Goal: Task Accomplishment & Management: Use online tool/utility

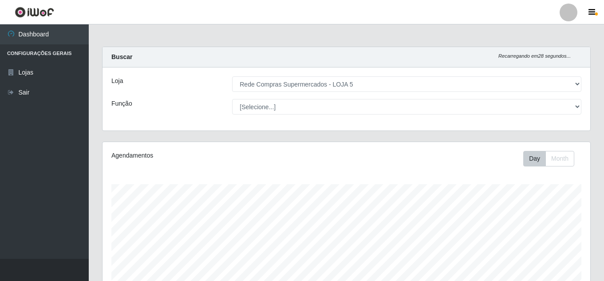
select select "397"
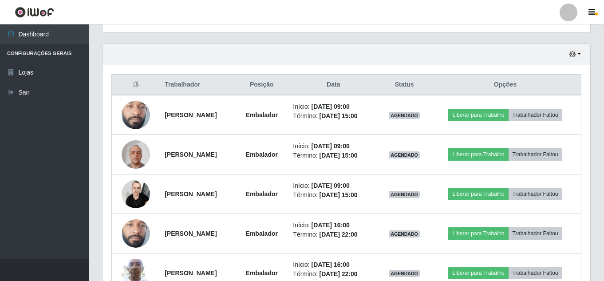
scroll to position [184, 487]
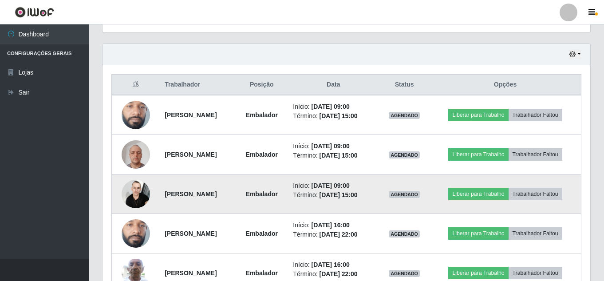
click at [134, 194] on img at bounding box center [136, 194] width 28 height 38
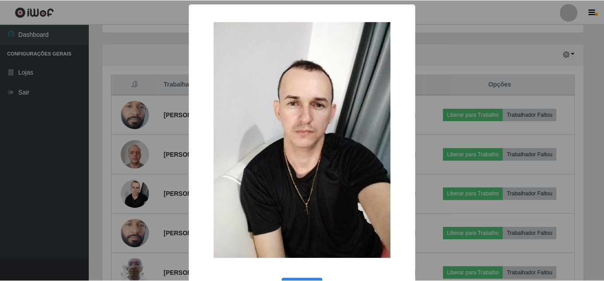
scroll to position [33, 0]
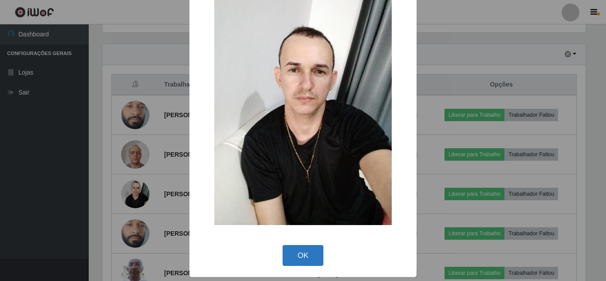
click at [302, 257] on button "OK" at bounding box center [302, 255] width 41 height 21
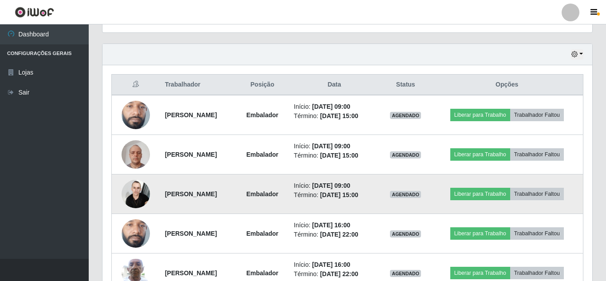
scroll to position [184, 487]
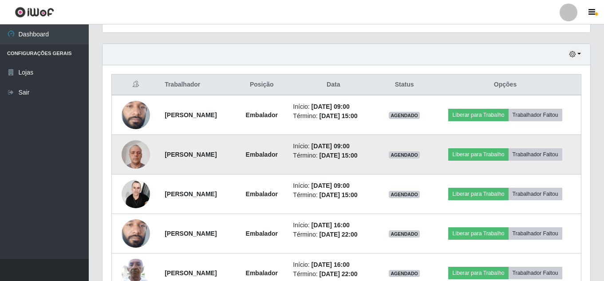
click at [134, 151] on img at bounding box center [136, 154] width 28 height 38
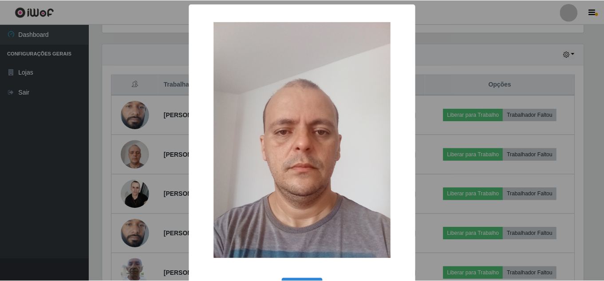
scroll to position [33, 0]
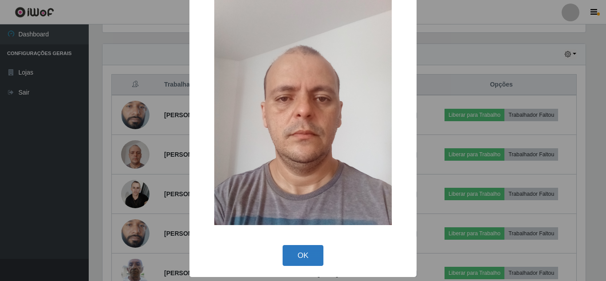
click at [299, 250] on button "OK" at bounding box center [302, 255] width 41 height 21
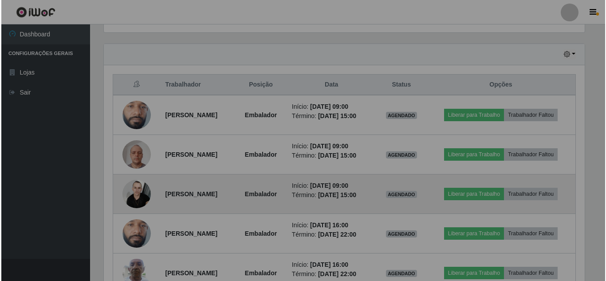
scroll to position [184, 487]
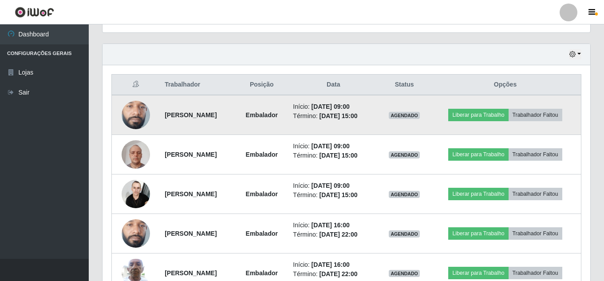
click at [142, 118] on img at bounding box center [136, 114] width 28 height 63
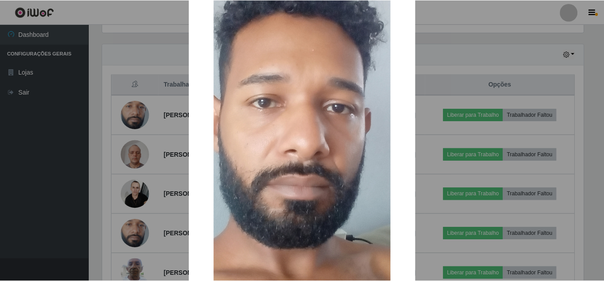
scroll to position [177, 0]
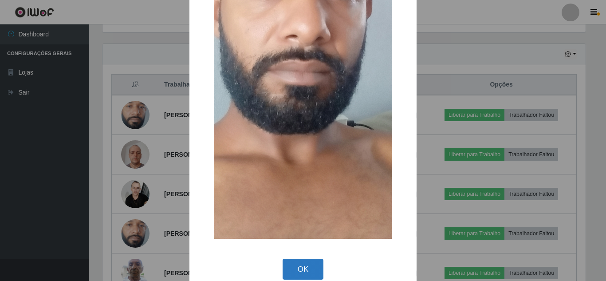
click at [302, 270] on button "OK" at bounding box center [302, 269] width 41 height 21
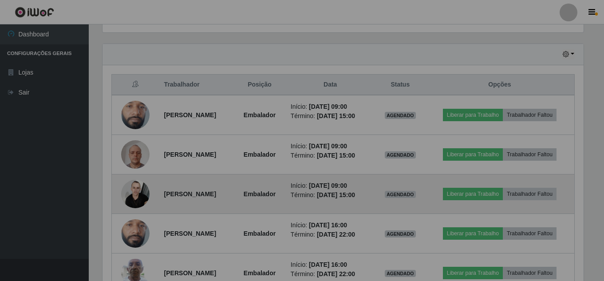
scroll to position [184, 487]
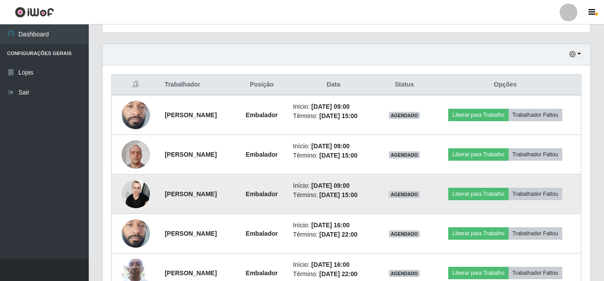
click at [131, 189] on img at bounding box center [136, 194] width 28 height 38
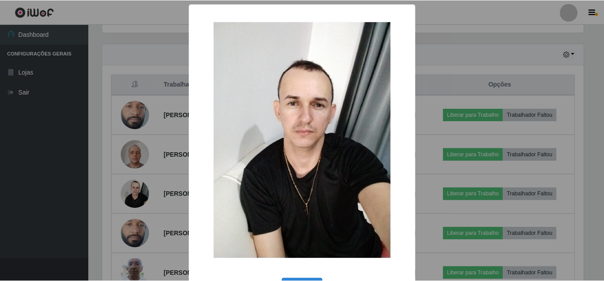
scroll to position [33, 0]
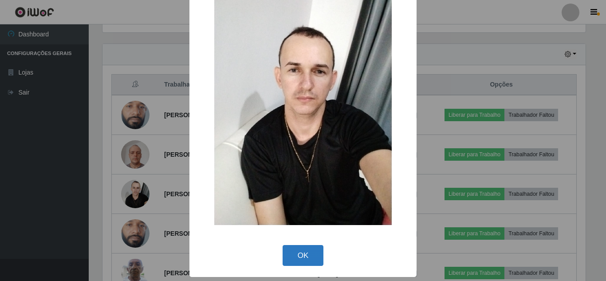
click at [295, 249] on button "OK" at bounding box center [302, 255] width 41 height 21
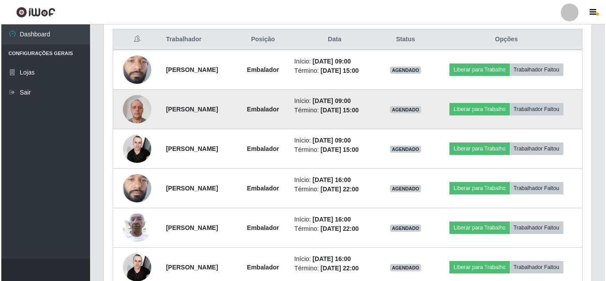
scroll to position [427, 0]
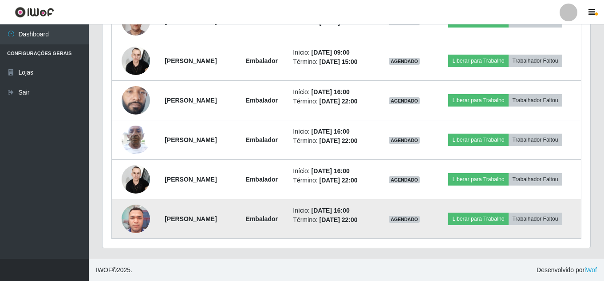
click at [131, 218] on img at bounding box center [136, 219] width 28 height 38
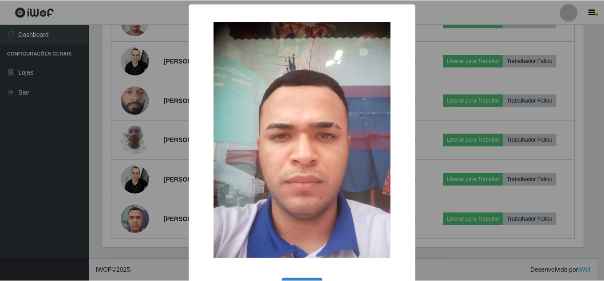
scroll to position [33, 0]
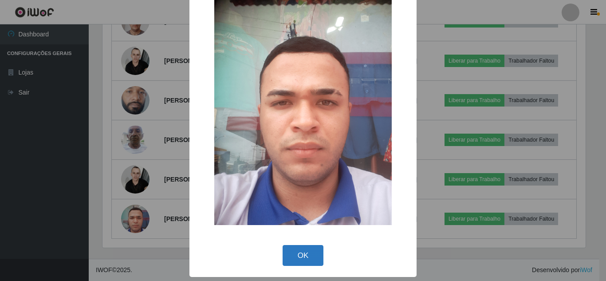
click at [300, 257] on button "OK" at bounding box center [302, 255] width 41 height 21
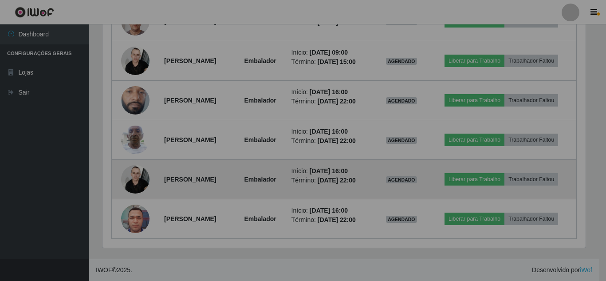
scroll to position [184, 487]
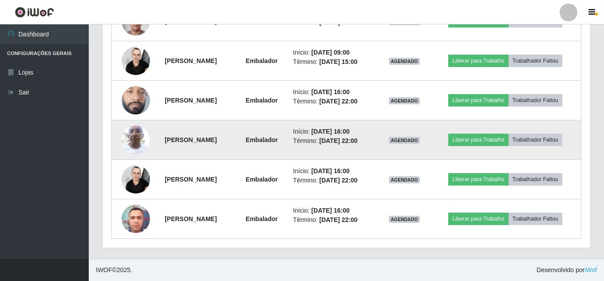
click at [131, 133] on img at bounding box center [136, 140] width 28 height 38
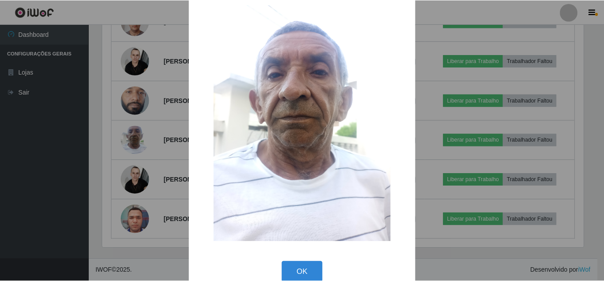
scroll to position [33, 0]
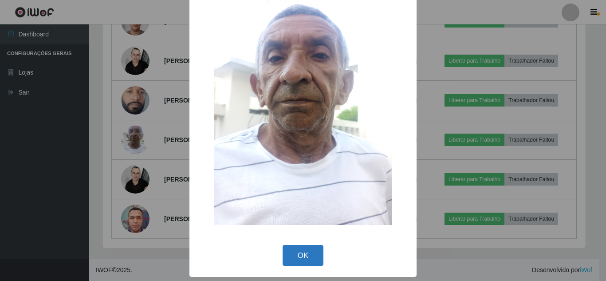
click at [302, 263] on button "OK" at bounding box center [302, 255] width 41 height 21
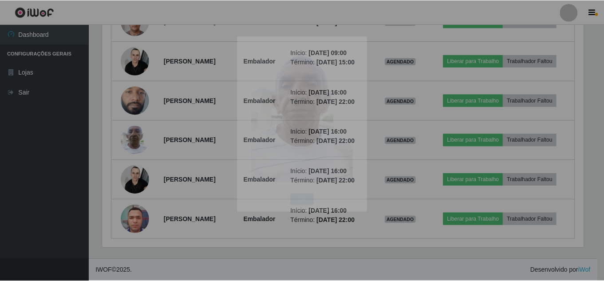
scroll to position [0, 0]
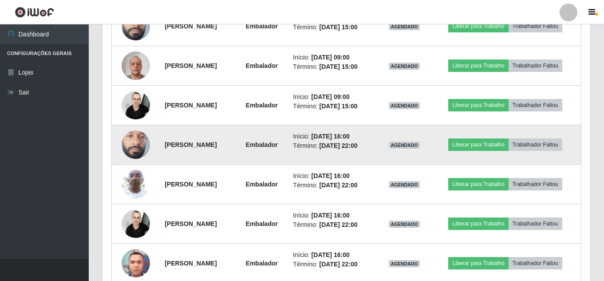
click at [129, 149] on img at bounding box center [136, 144] width 28 height 63
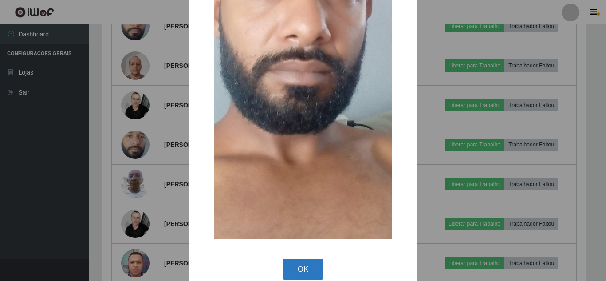
click at [299, 269] on button "OK" at bounding box center [302, 269] width 41 height 21
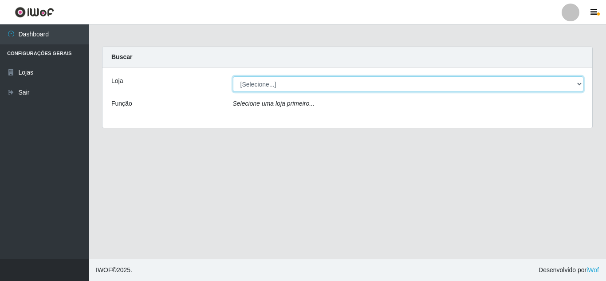
click at [326, 82] on select "[Selecione...] Rede Compras Supermercados - LOJA 5" at bounding box center [408, 84] width 351 height 16
select select "397"
click at [233, 76] on select "[Selecione...] Rede Compras Supermercados - LOJA 5" at bounding box center [408, 84] width 351 height 16
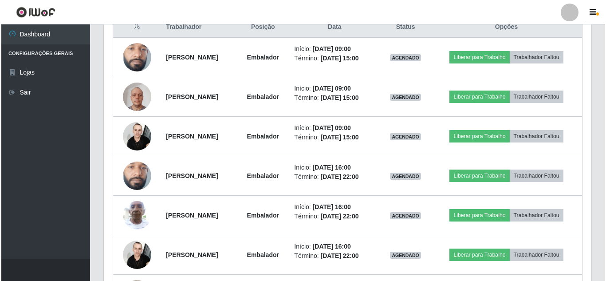
scroll to position [355, 0]
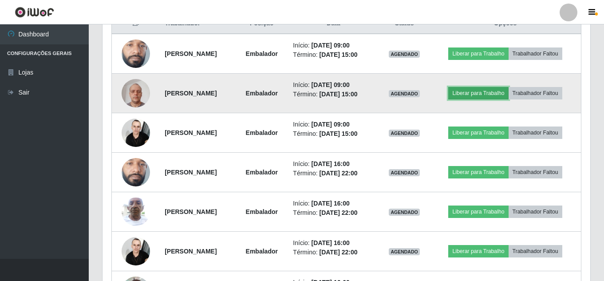
click at [477, 92] on button "Liberar para Trabalho" at bounding box center [478, 93] width 60 height 12
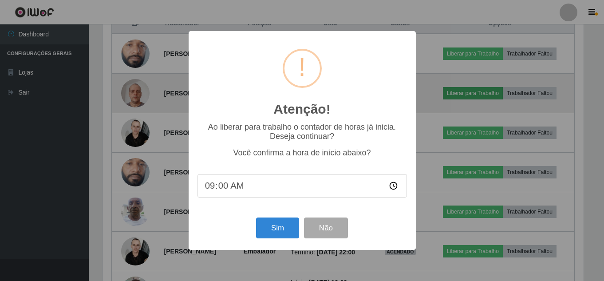
scroll to position [184, 483]
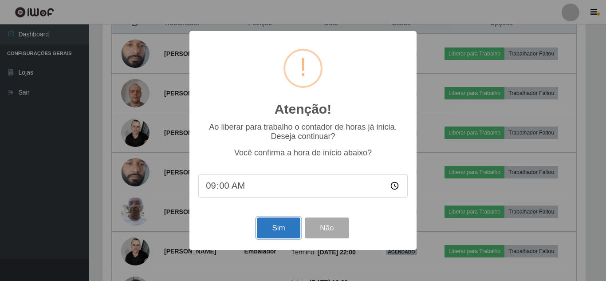
click at [268, 229] on button "Sim" at bounding box center [278, 227] width 43 height 21
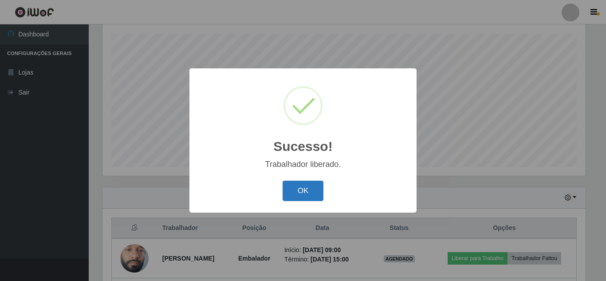
click at [302, 194] on button "OK" at bounding box center [302, 190] width 41 height 21
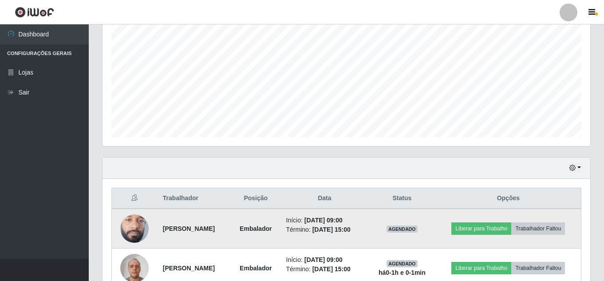
scroll to position [283, 0]
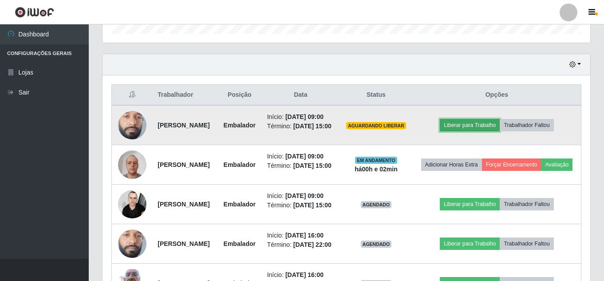
click at [483, 131] on button "Liberar para Trabalho" at bounding box center [469, 125] width 60 height 12
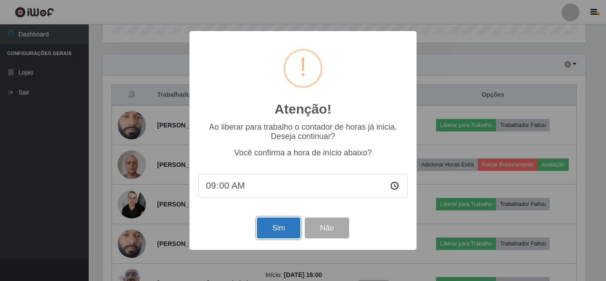
click at [280, 227] on button "Sim" at bounding box center [278, 227] width 43 height 21
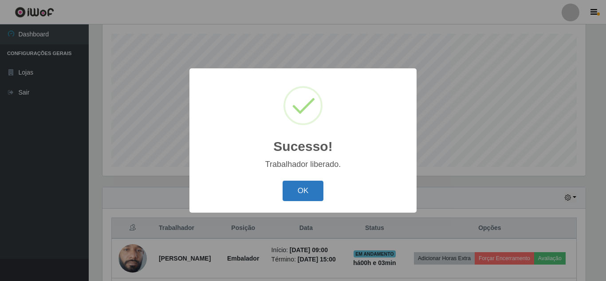
click at [305, 193] on button "OK" at bounding box center [302, 190] width 41 height 21
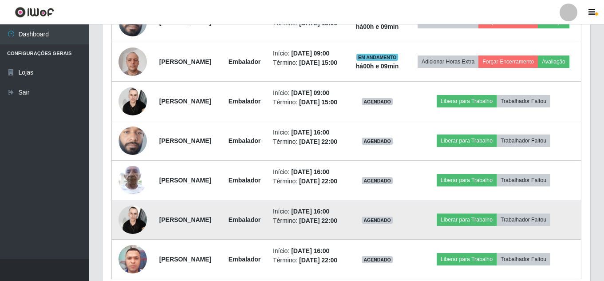
scroll to position [328, 0]
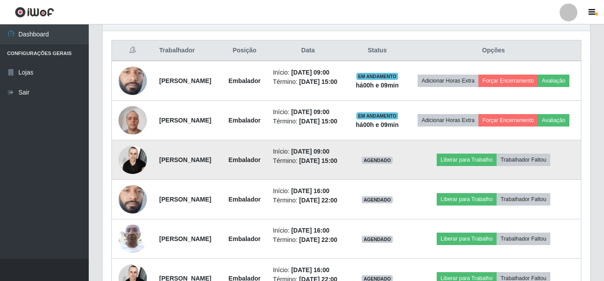
click at [471, 169] on td "Liberar para Trabalho Trabalhador Faltou" at bounding box center [493, 159] width 175 height 39
click at [471, 166] on button "Liberar para Trabalho" at bounding box center [466, 159] width 60 height 12
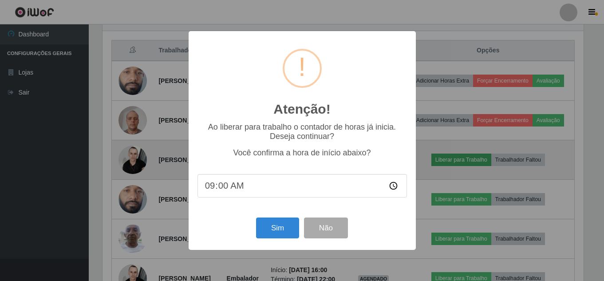
scroll to position [184, 483]
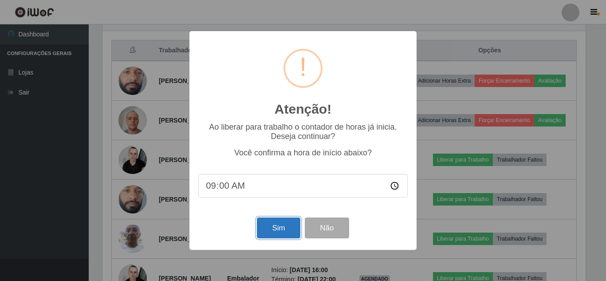
click at [287, 232] on button "Sim" at bounding box center [278, 227] width 43 height 21
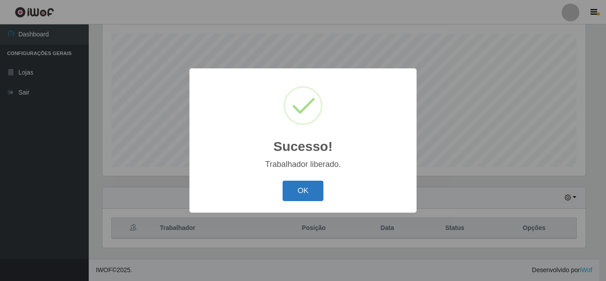
drag, startPoint x: 314, startPoint y: 194, endPoint x: 317, endPoint y: 188, distance: 5.8
click at [314, 193] on button "OK" at bounding box center [302, 190] width 41 height 21
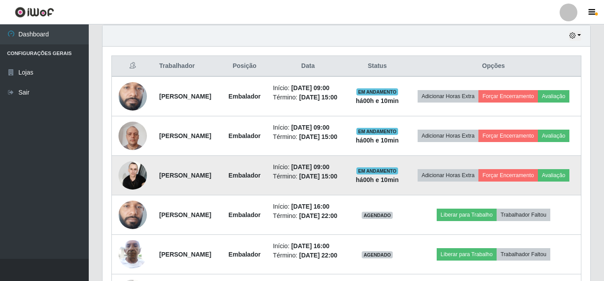
scroll to position [328, 0]
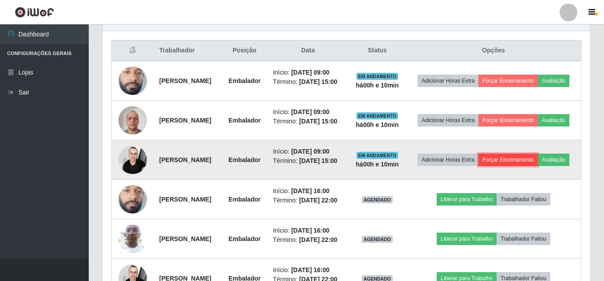
click at [525, 166] on button "Forçar Encerramento" at bounding box center [507, 159] width 59 height 12
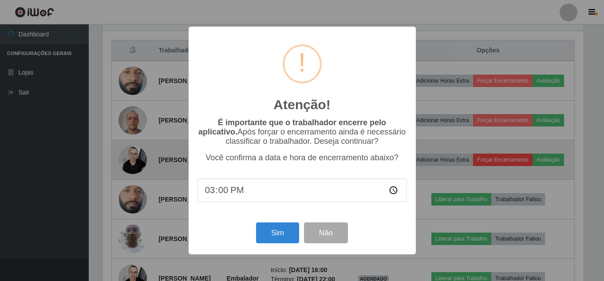
scroll to position [184, 483]
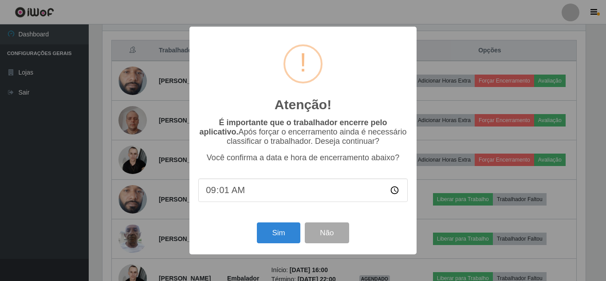
type input "09:10"
type input "09:01"
click at [278, 237] on button "Sim" at bounding box center [278, 232] width 43 height 21
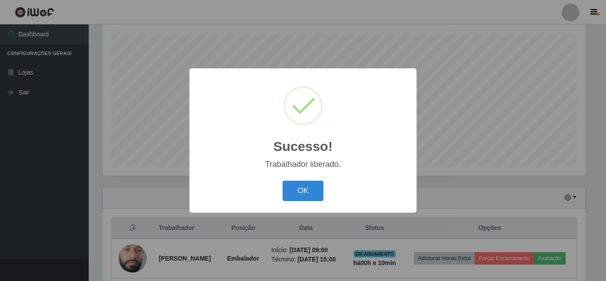
click at [298, 202] on div "OK Cancel" at bounding box center [302, 190] width 209 height 25
click at [299, 196] on button "OK" at bounding box center [302, 190] width 41 height 21
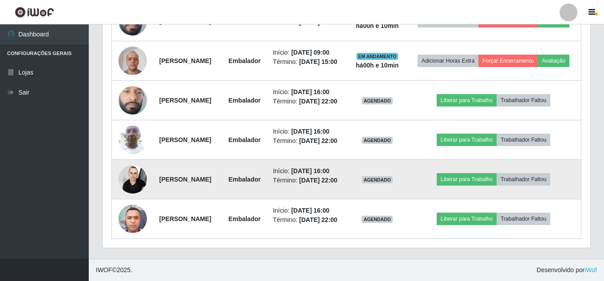
scroll to position [427, 0]
click at [141, 173] on img at bounding box center [132, 179] width 28 height 38
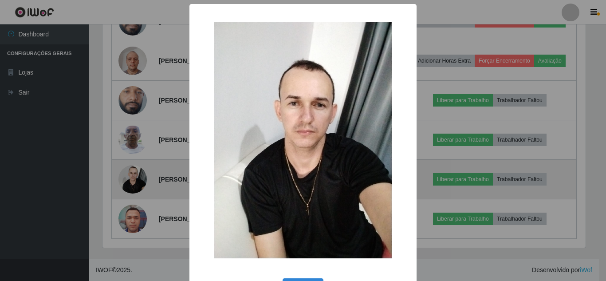
click at [141, 173] on div "× OK Cancel" at bounding box center [303, 140] width 606 height 281
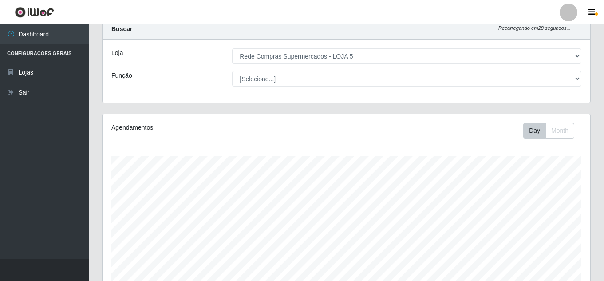
scroll to position [0, 0]
